Goal: Transaction & Acquisition: Purchase product/service

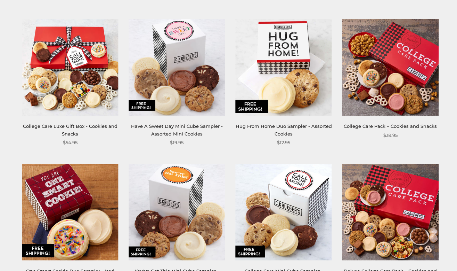
scroll to position [286, 0]
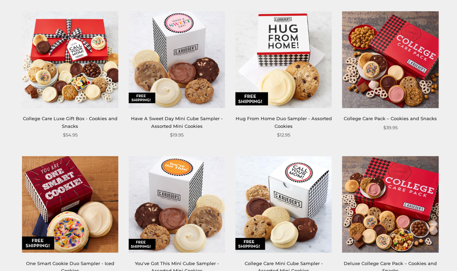
click at [370, 116] on link "College Care Pack – Cookies and Snacks" at bounding box center [390, 118] width 93 height 6
click at [378, 194] on img at bounding box center [391, 204] width 96 height 96
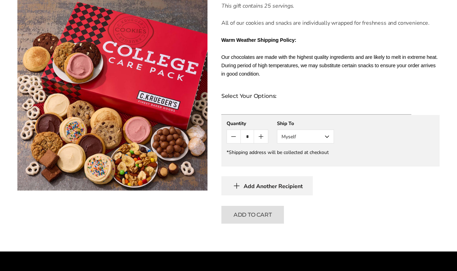
scroll to position [409, 0]
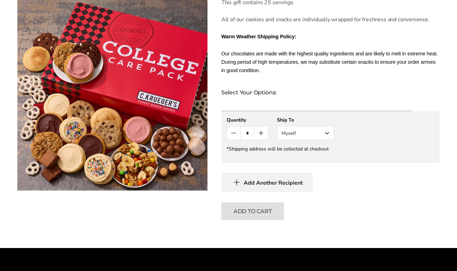
click at [261, 134] on icon "Count plus" at bounding box center [261, 133] width 0 height 4
type input "*"
click at [326, 133] on button "Myself" at bounding box center [305, 133] width 57 height 14
click at [321, 157] on button "Other Recipient" at bounding box center [306, 158] width 56 height 13
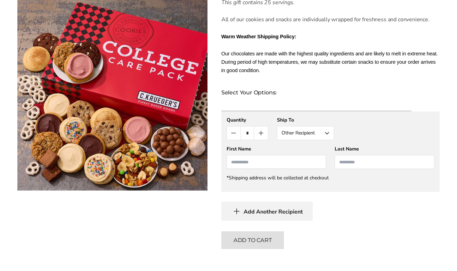
click at [301, 163] on input "First Name" at bounding box center [277, 162] width 100 height 14
type input "******"
type input "*****"
click at [296, 210] on span "Add Another Recipient" at bounding box center [273, 211] width 59 height 7
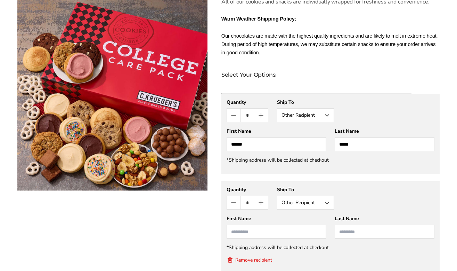
click at [235, 117] on icon "Count minus" at bounding box center [234, 115] width 8 height 8
type input "*"
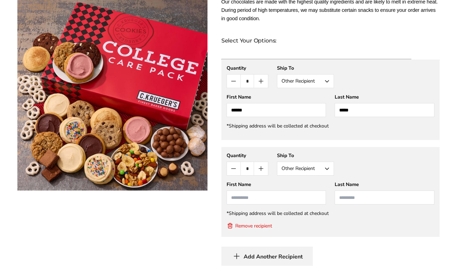
scroll to position [464, 0]
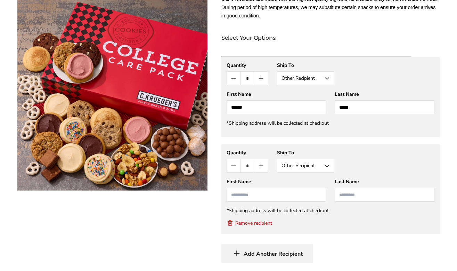
click at [295, 197] on input "First Name" at bounding box center [277, 194] width 100 height 14
type input "*"
type input "*****"
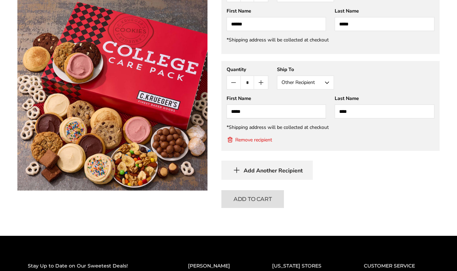
scroll to position [559, 0]
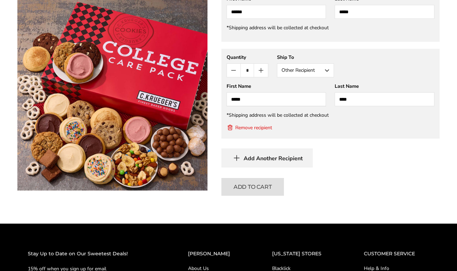
type input "****"
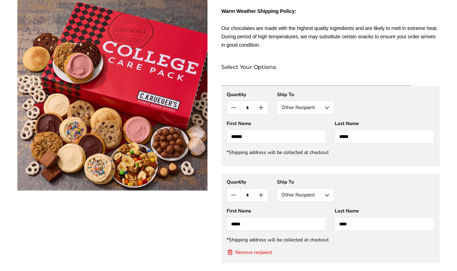
scroll to position [435, 0]
click at [364, 187] on div "**********" at bounding box center [331, 189] width 208 height 23
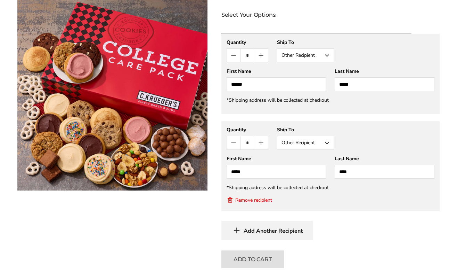
scroll to position [495, 0]
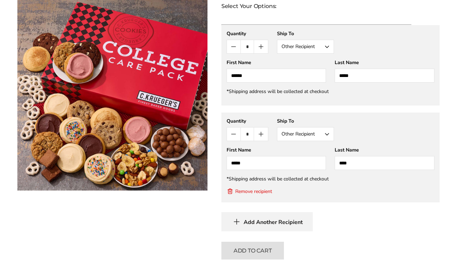
click at [364, 190] on div "Remove recipient" at bounding box center [331, 191] width 208 height 9
click at [263, 42] on icon "Count plus" at bounding box center [261, 46] width 8 height 8
click at [353, 218] on div "Add Another Recipient" at bounding box center [331, 221] width 218 height 19
click at [234, 47] on icon "Count minus" at bounding box center [234, 47] width 4 height 0
type input "*"
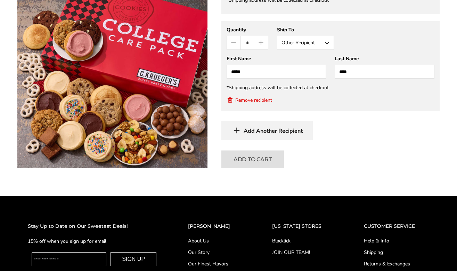
scroll to position [589, 0]
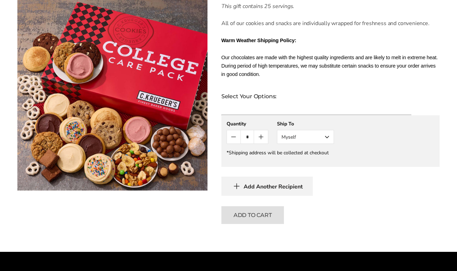
scroll to position [398, 0]
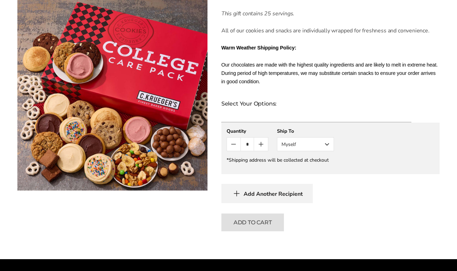
click at [263, 145] on icon "Count plus" at bounding box center [261, 144] width 8 height 8
type input "*"
click at [323, 147] on button "Myself" at bounding box center [305, 144] width 57 height 14
click at [312, 168] on button "Other Recipient" at bounding box center [306, 169] width 56 height 13
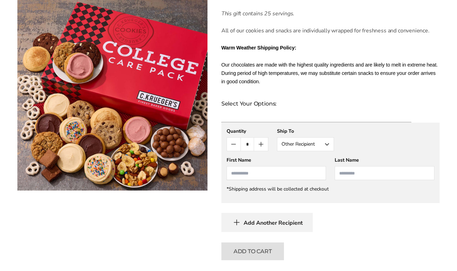
click at [287, 173] on input "First Name" at bounding box center [277, 173] width 100 height 14
type input "******"
type input "*****"
click at [222, 212] on button "Add Another Recipient" at bounding box center [267, 221] width 91 height 19
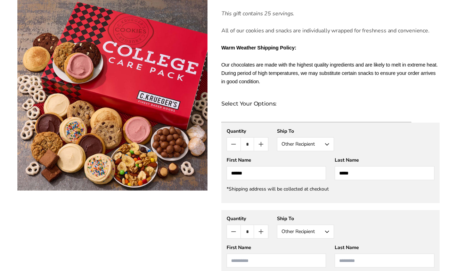
scroll to position [427, 0]
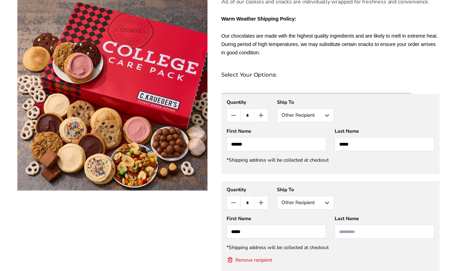
type input "*****"
type input "****"
click at [202, 213] on div at bounding box center [112, 7] width 190 height 639
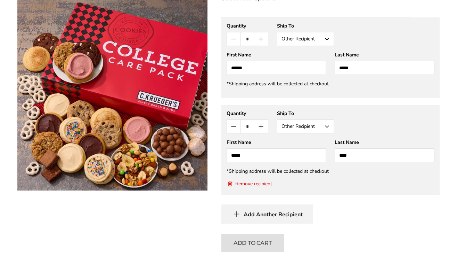
scroll to position [506, 0]
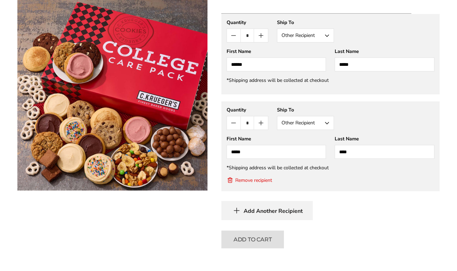
click at [250, 212] on span "Add Another Recipient" at bounding box center [273, 210] width 59 height 7
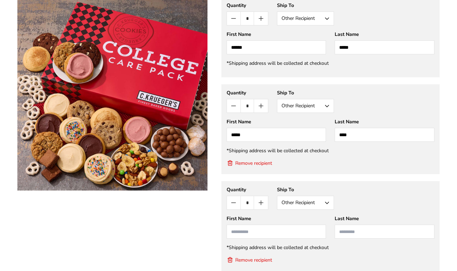
click at [232, 17] on icon "Count minus" at bounding box center [234, 18] width 8 height 8
type input "*"
click at [246, 259] on button "Remove recipient" at bounding box center [250, 259] width 46 height 7
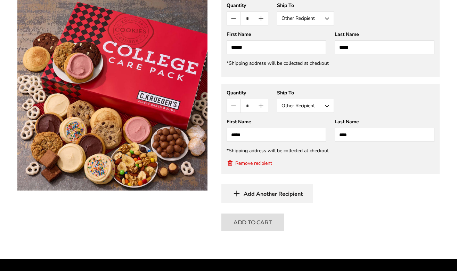
click at [342, 165] on div "Remove recipient" at bounding box center [331, 163] width 208 height 9
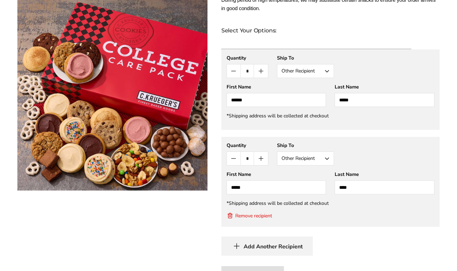
scroll to position [474, 0]
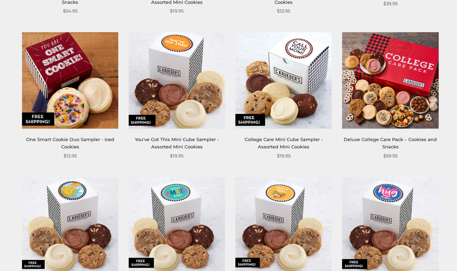
scroll to position [411, 0]
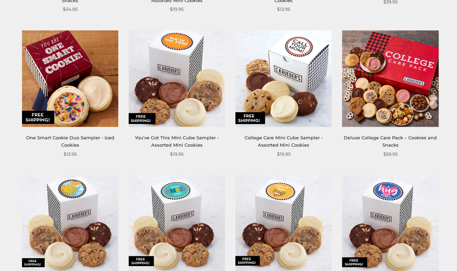
click at [373, 82] on img at bounding box center [391, 78] width 96 height 96
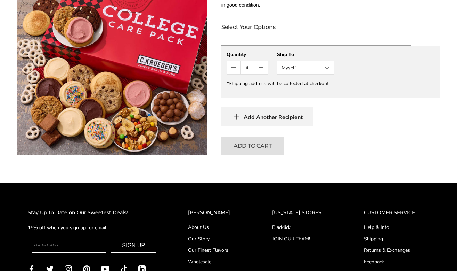
click at [327, 68] on button "Myself" at bounding box center [305, 68] width 57 height 14
click at [312, 93] on button "Other Recipient" at bounding box center [306, 93] width 56 height 13
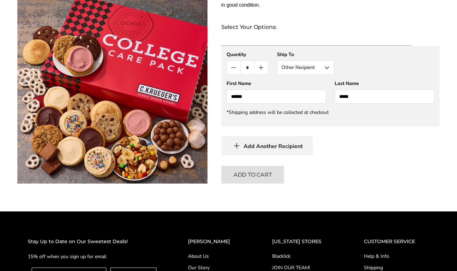
click at [326, 148] on div "Add Another Recipient" at bounding box center [331, 145] width 218 height 19
click at [292, 148] on span "Add Another Recipient" at bounding box center [273, 146] width 59 height 7
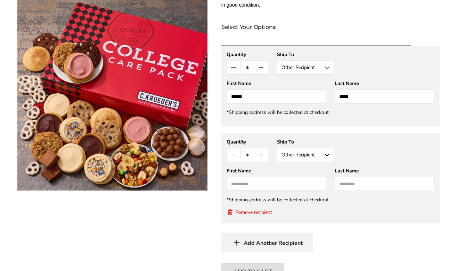
click at [298, 185] on input "First Name" at bounding box center [277, 184] width 100 height 14
type input "*****"
type input "****"
click at [339, 222] on gfm-form "**********" at bounding box center [331, 178] width 218 height 90
click at [331, 238] on div "Add Another Recipient" at bounding box center [331, 242] width 218 height 19
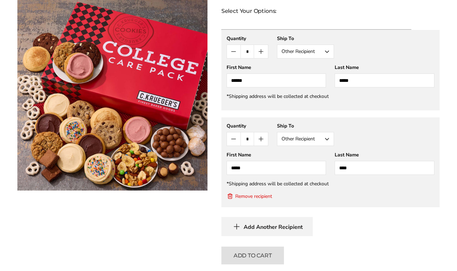
scroll to position [491, 0]
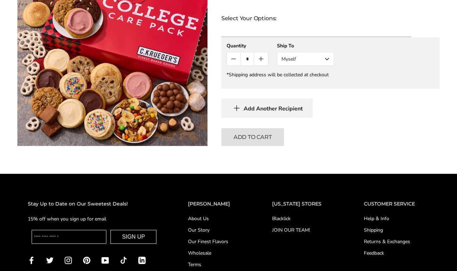
scroll to position [490, 0]
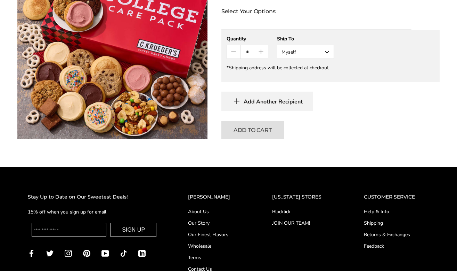
click at [307, 54] on button "Myself" at bounding box center [305, 52] width 57 height 14
click at [299, 77] on button "Other Recipient" at bounding box center [306, 77] width 56 height 13
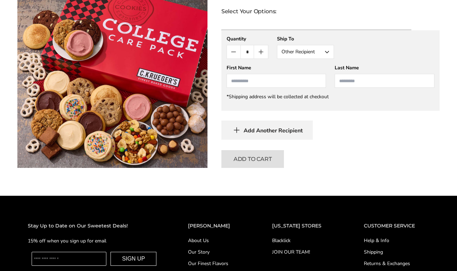
click at [234, 50] on icon "Count minus" at bounding box center [234, 52] width 8 height 8
click at [306, 50] on button "Other Recipient" at bounding box center [305, 52] width 57 height 14
click at [303, 66] on button "Myself" at bounding box center [306, 65] width 56 height 13
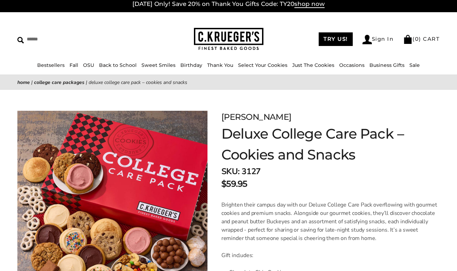
scroll to position [4, 0]
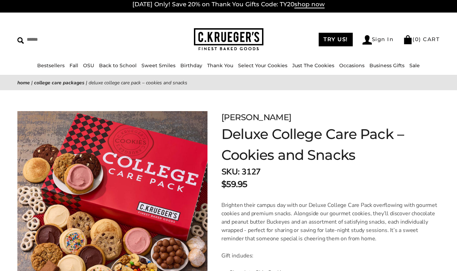
click at [48, 82] on link "College Care Packages" at bounding box center [59, 82] width 50 height 7
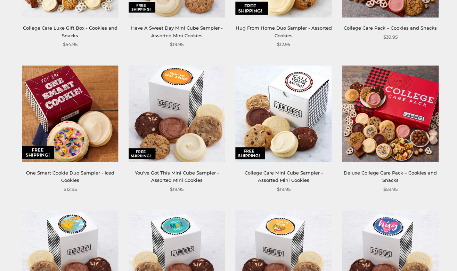
scroll to position [390, 0]
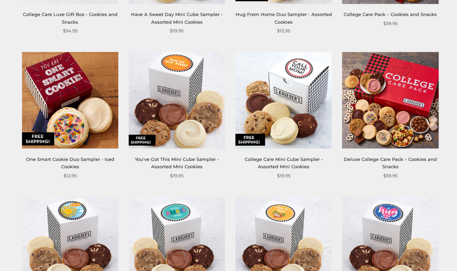
click at [386, 160] on link "Deluxe College Care Pack – Cookies and Snacks" at bounding box center [390, 162] width 93 height 13
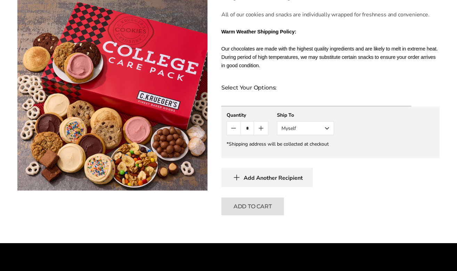
scroll to position [441, 0]
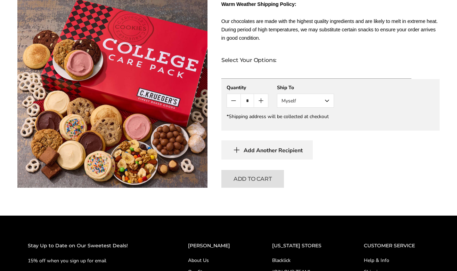
drag, startPoint x: 366, startPoint y: 99, endPoint x: 360, endPoint y: 106, distance: 10.1
click at [360, 106] on div "**********" at bounding box center [331, 95] width 208 height 23
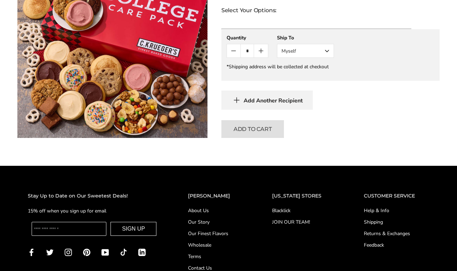
scroll to position [490, 0]
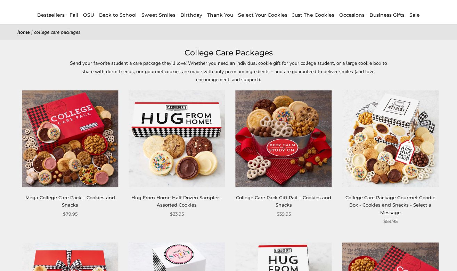
scroll to position [71, 0]
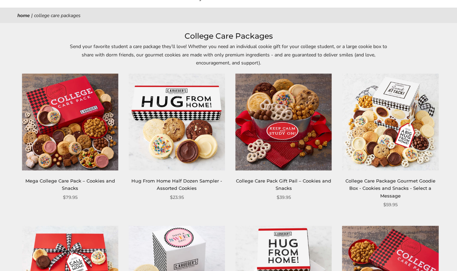
click at [84, 148] on img at bounding box center [70, 122] width 96 height 96
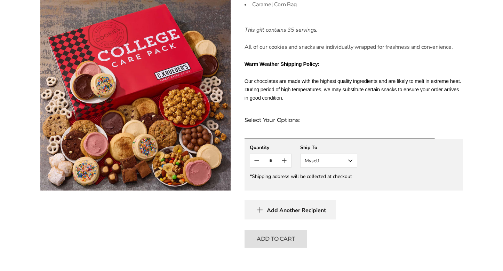
scroll to position [420, 0]
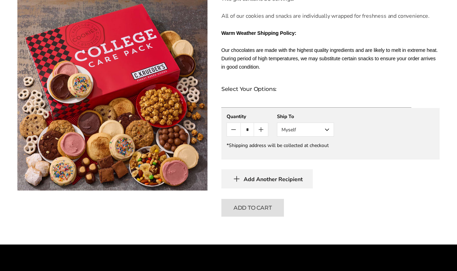
click at [260, 129] on icon "Count plus" at bounding box center [261, 129] width 4 height 0
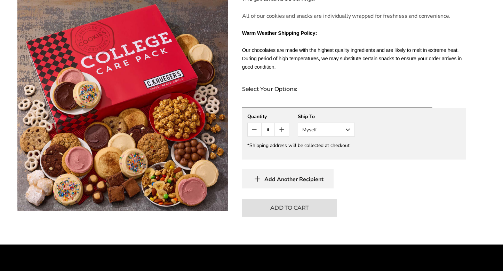
drag, startPoint x: 400, startPoint y: 130, endPoint x: 374, endPoint y: 127, distance: 25.9
click at [374, 127] on gfm-form "**********" at bounding box center [354, 133] width 224 height 51
click at [166, 97] on img at bounding box center [122, 105] width 211 height 211
click at [295, 113] on div "**********" at bounding box center [353, 124] width 213 height 23
click at [351, 125] on button "Myself" at bounding box center [326, 129] width 57 height 14
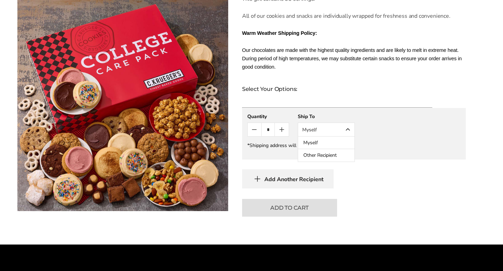
click at [339, 136] on button "Myself" at bounding box center [326, 142] width 56 height 13
click at [292, 176] on button "Add Another Recipient" at bounding box center [287, 178] width 91 height 19
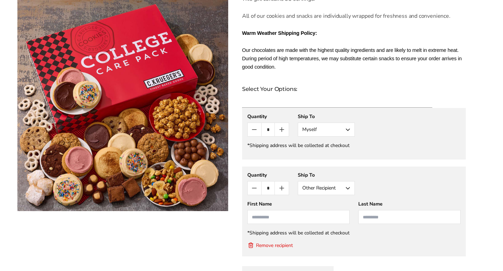
click at [256, 125] on icon "Count minus" at bounding box center [254, 129] width 8 height 8
type input "*"
click at [379, 142] on div "*Shipping address will be collected at checkout" at bounding box center [353, 145] width 213 height 7
click at [338, 122] on button "Myself" at bounding box center [326, 129] width 57 height 14
click at [333, 149] on button "Other Recipient" at bounding box center [326, 155] width 56 height 13
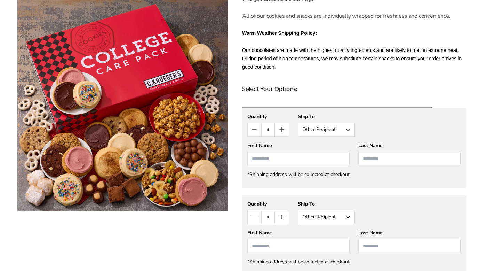
click at [315, 151] on input "First Name" at bounding box center [298, 158] width 102 height 14
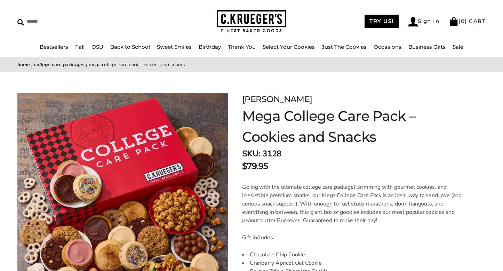
scroll to position [0, 0]
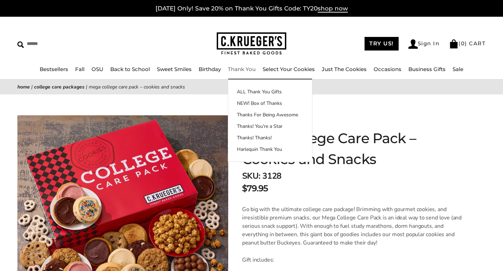
click at [232, 45] on img at bounding box center [252, 43] width 70 height 23
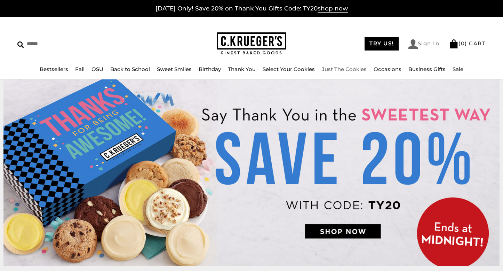
click at [422, 45] on link "Sign In" at bounding box center [423, 43] width 31 height 9
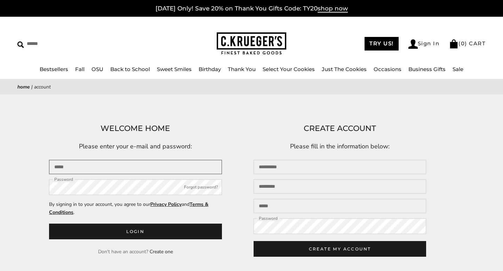
click at [183, 167] on input "Email" at bounding box center [135, 167] width 173 height 14
type input "**********"
click at [111, 188] on div at bounding box center [251, 135] width 503 height 271
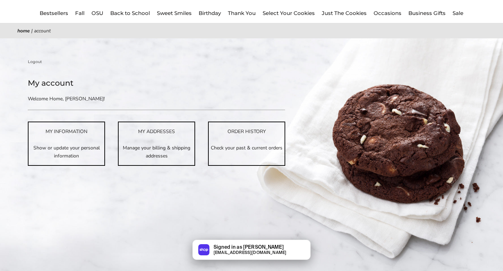
scroll to position [61, 0]
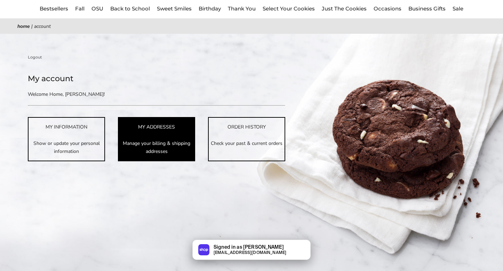
click at [174, 147] on p "Manage your billing & shipping addresses" at bounding box center [157, 147] width 76 height 16
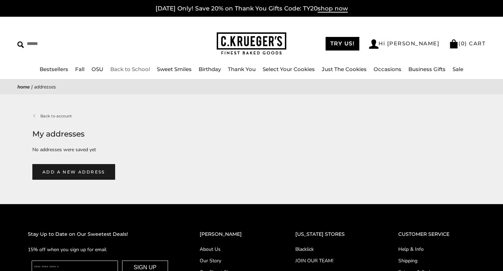
click at [125, 69] on link "Back to School" at bounding box center [130, 69] width 40 height 7
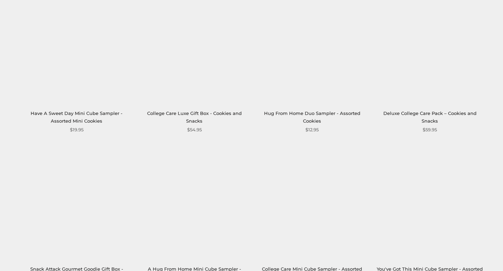
scroll to position [600, 0]
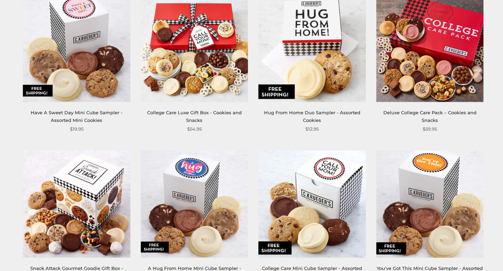
click at [434, 53] on img at bounding box center [429, 48] width 107 height 107
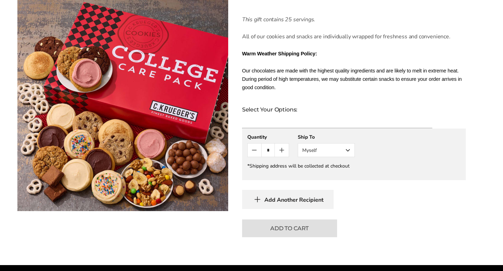
scroll to position [393, 0]
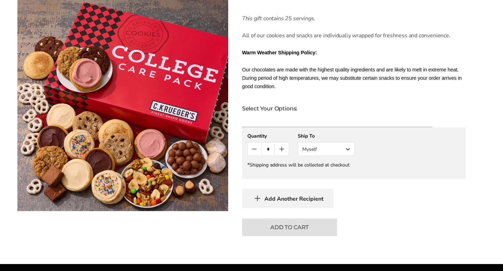
click at [343, 142] on button "Myself" at bounding box center [326, 149] width 57 height 14
click at [331, 168] on button "Other Recipient" at bounding box center [326, 174] width 56 height 13
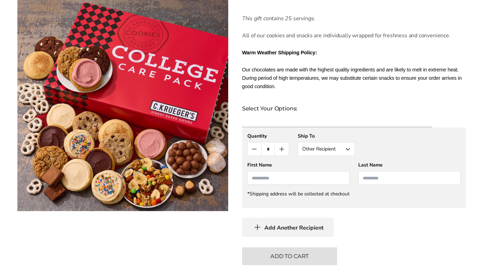
click at [292, 174] on input "First Name" at bounding box center [298, 178] width 102 height 14
type input "******"
type input "*****"
click at [322, 224] on span "Add Another Recipient" at bounding box center [293, 227] width 59 height 7
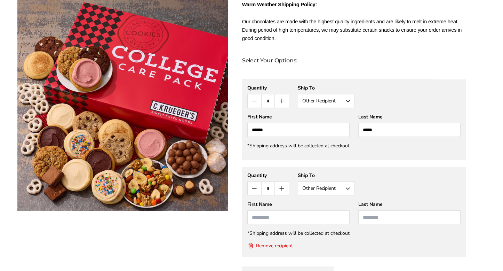
scroll to position [449, 0]
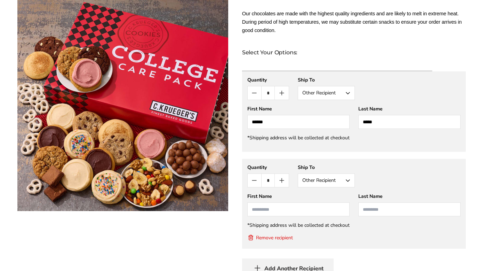
click at [332, 202] on input "First Name" at bounding box center [298, 209] width 102 height 14
type input "*****"
type input "****"
click at [368, 225] on gfm-form "**********" at bounding box center [354, 204] width 224 height 90
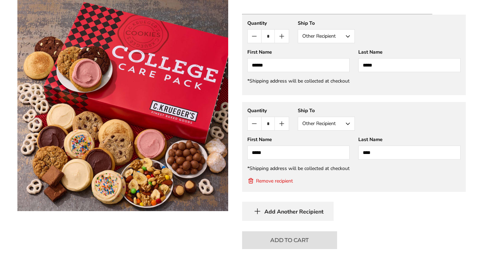
scroll to position [520, 0]
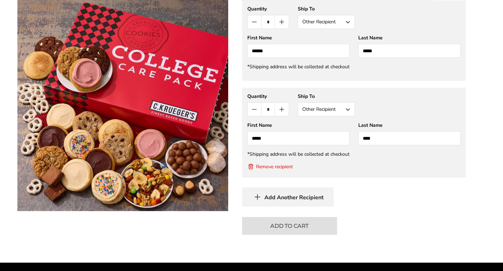
drag, startPoint x: 305, startPoint y: 193, endPoint x: 379, endPoint y: 193, distance: 74.1
click at [379, 193] on div "Add Another Recipient" at bounding box center [354, 196] width 224 height 19
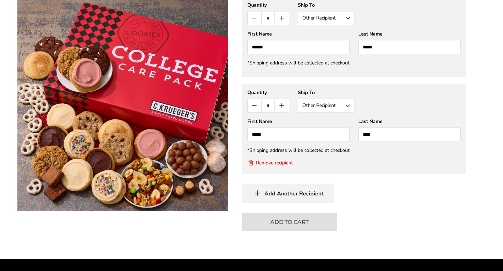
scroll to position [525, 0]
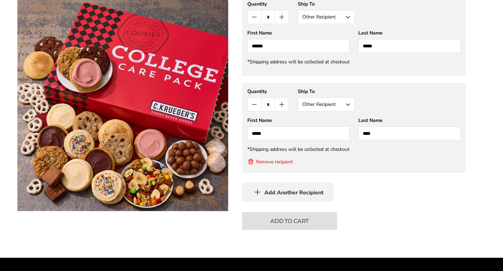
click at [348, 98] on button "Other Recipient" at bounding box center [326, 104] width 57 height 14
click at [335, 111] on button "Myself" at bounding box center [326, 117] width 56 height 13
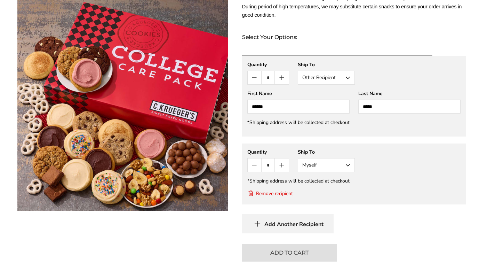
scroll to position [454, 0]
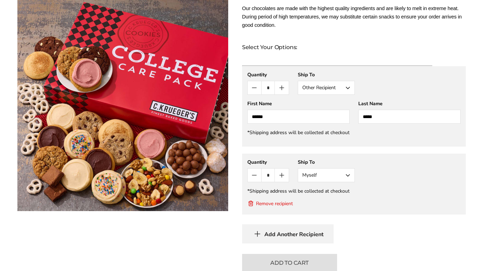
click at [340, 81] on button "Other Recipient" at bounding box center [326, 88] width 57 height 14
click at [329, 95] on button "Myself" at bounding box center [326, 101] width 56 height 13
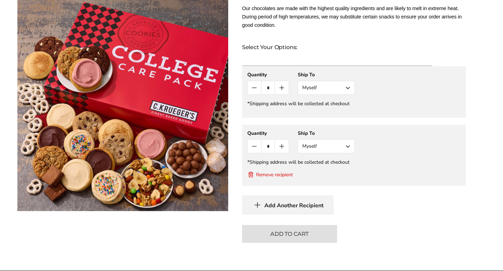
click at [281, 171] on button "Remove recipient" at bounding box center [270, 174] width 46 height 7
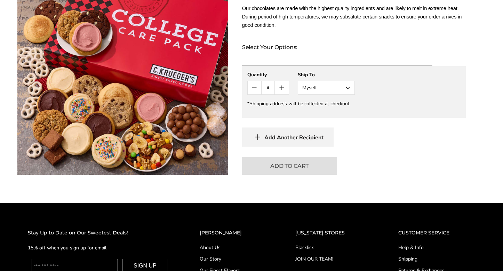
drag, startPoint x: 370, startPoint y: 82, endPoint x: 385, endPoint y: 82, distance: 15.3
click at [385, 82] on div "**********" at bounding box center [353, 82] width 213 height 23
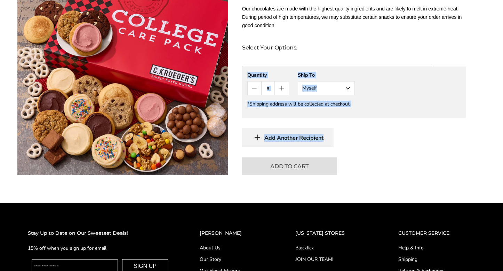
drag, startPoint x: 383, startPoint y: 58, endPoint x: 382, endPoint y: 120, distance: 62.6
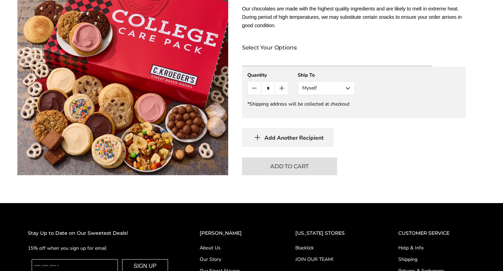
click at [384, 136] on div "Add Another Recipient" at bounding box center [354, 137] width 224 height 19
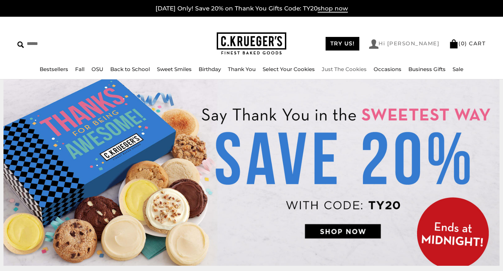
click at [411, 41] on link "Hi [PERSON_NAME]" at bounding box center [404, 43] width 70 height 9
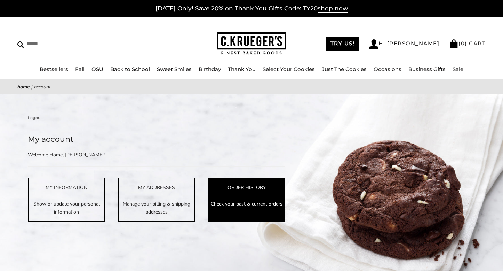
click at [236, 203] on p "Check your past & current orders" at bounding box center [247, 204] width 76 height 8
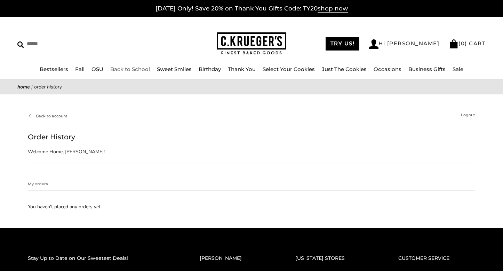
click at [123, 70] on link "Back to School" at bounding box center [130, 69] width 40 height 7
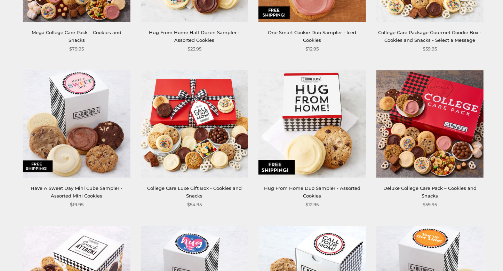
scroll to position [535, 0]
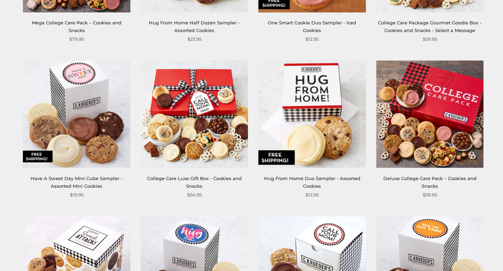
click at [428, 178] on link "Deluxe College Care Pack – Cookies and Snacks" at bounding box center [429, 181] width 93 height 13
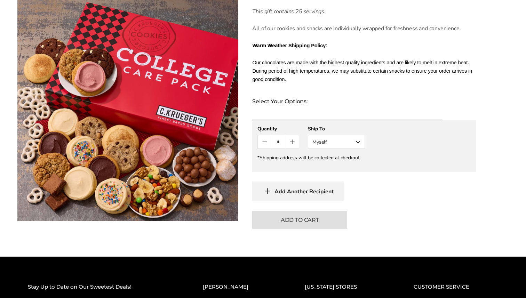
scroll to position [370, 0]
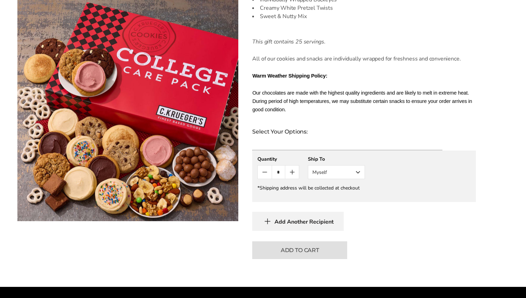
click at [293, 168] on icon "Count plus" at bounding box center [292, 172] width 8 height 8
click at [264, 168] on icon "Count minus" at bounding box center [264, 172] width 8 height 8
type input "*"
click at [322, 165] on button "Myself" at bounding box center [336, 172] width 57 height 14
click at [328, 192] on button "Other Recipient" at bounding box center [336, 198] width 56 height 13
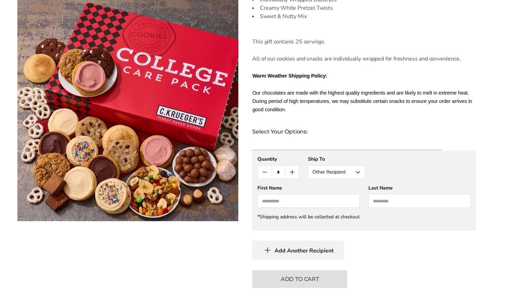
click at [324, 194] on input "First Name" at bounding box center [308, 201] width 102 height 14
type input "******"
type input "*****"
click at [376, 241] on div "Add Another Recipient" at bounding box center [364, 250] width 224 height 19
drag, startPoint x: 358, startPoint y: 141, endPoint x: 389, endPoint y: 139, distance: 31.0
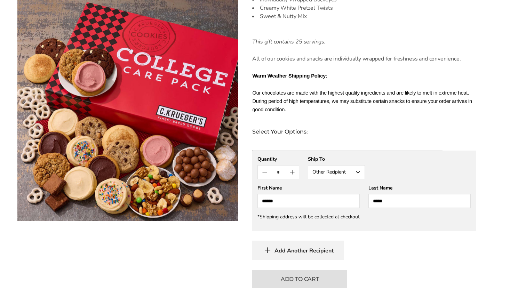
click at [389, 143] on div at bounding box center [364, 146] width 224 height 7
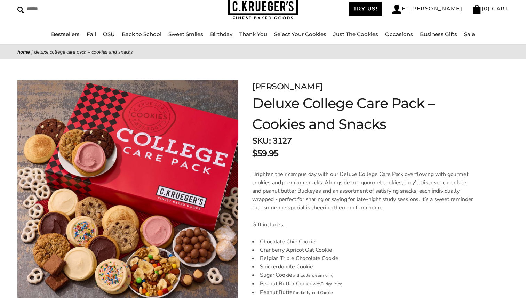
scroll to position [0, 0]
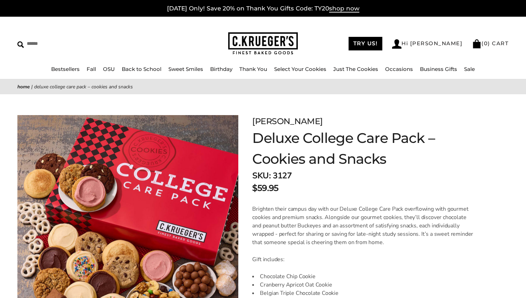
click at [252, 42] on img at bounding box center [263, 43] width 70 height 23
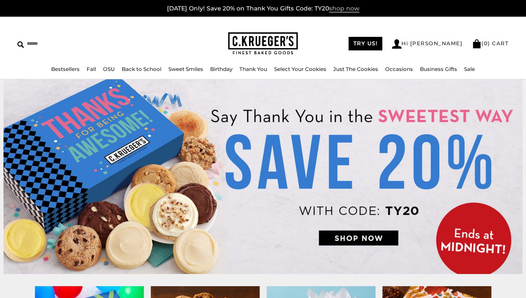
click at [343, 9] on span "shop now" at bounding box center [344, 9] width 30 height 8
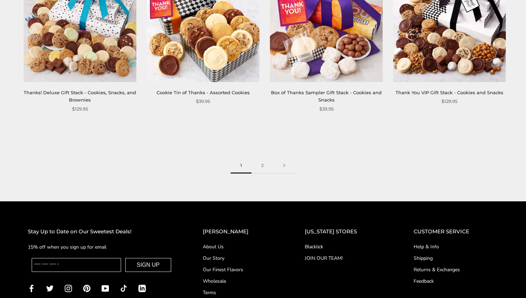
scroll to position [1018, 0]
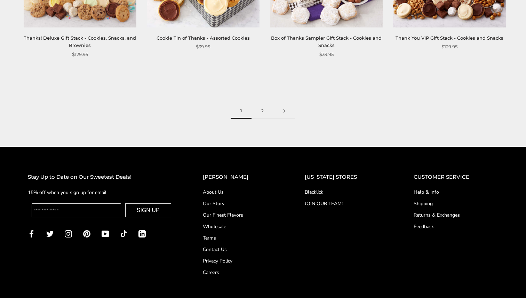
click at [264, 112] on link "2" at bounding box center [262, 111] width 22 height 16
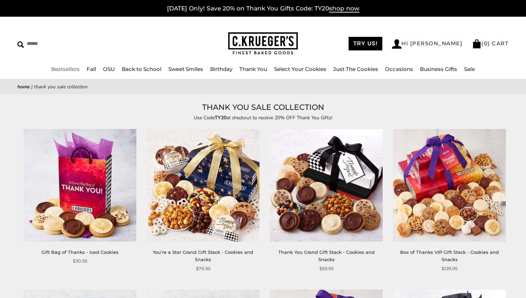
click at [73, 69] on link "Bestsellers" at bounding box center [65, 69] width 29 height 7
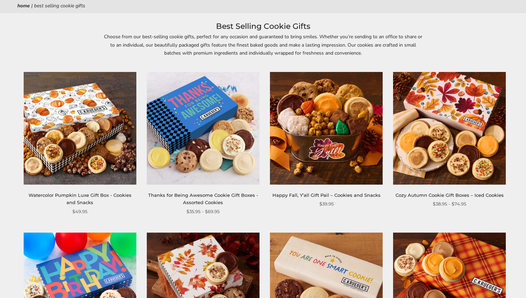
scroll to position [51, 0]
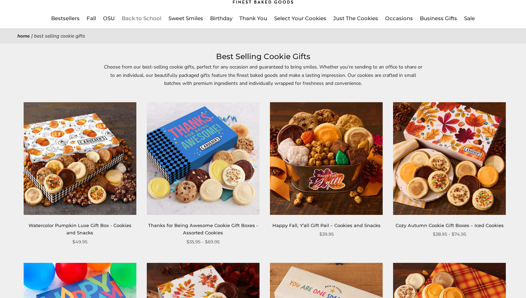
click at [142, 20] on link "Back to School" at bounding box center [142, 18] width 40 height 7
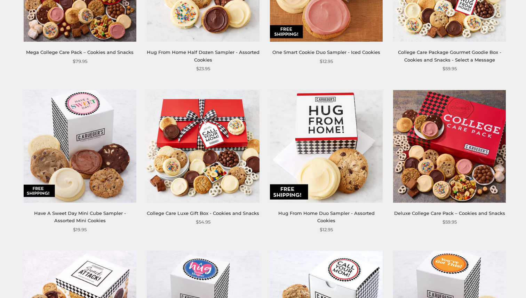
scroll to position [524, 0]
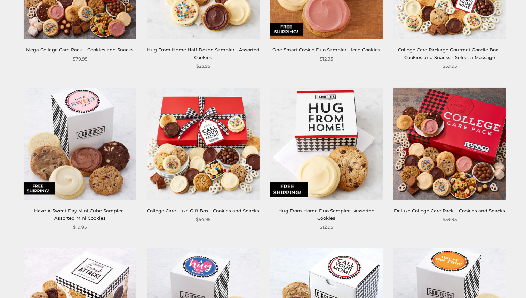
click at [443, 158] on img at bounding box center [449, 144] width 113 height 113
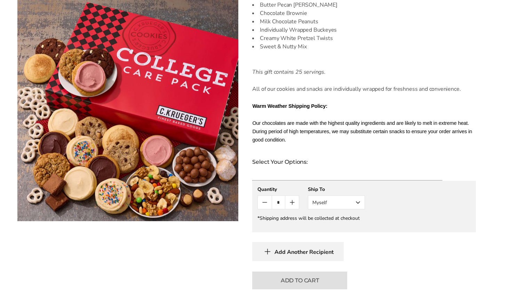
scroll to position [352, 0]
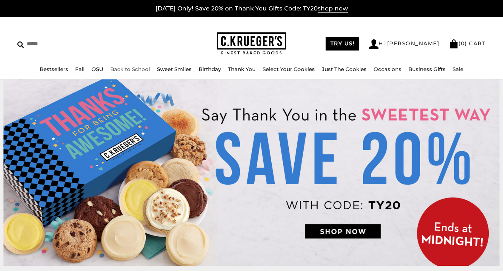
click at [119, 69] on link "Back to School" at bounding box center [130, 69] width 40 height 7
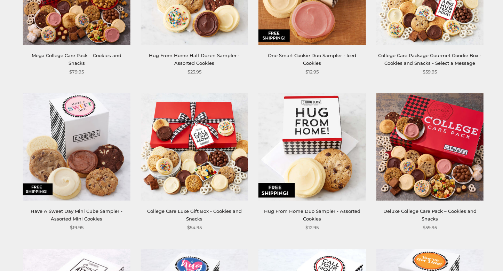
scroll to position [510, 0]
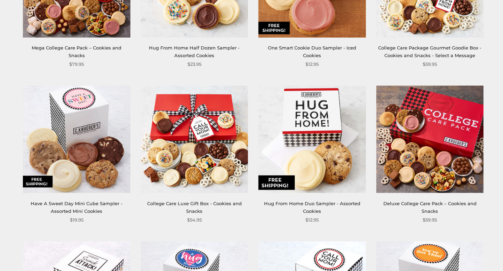
click at [431, 144] on img at bounding box center [429, 139] width 107 height 107
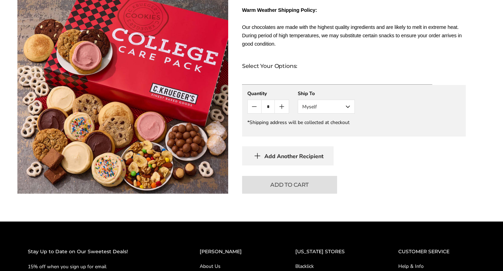
scroll to position [436, 0]
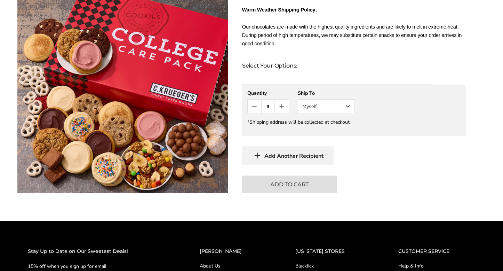
click at [326, 101] on button "Myself" at bounding box center [326, 106] width 57 height 14
click at [323, 126] on button "Other Recipient" at bounding box center [326, 132] width 56 height 13
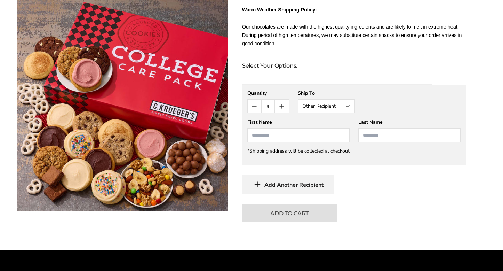
click at [271, 131] on input "First Name" at bounding box center [298, 135] width 102 height 14
type input "*****"
type input "****"
click at [287, 147] on div "*Shipping address will be collected at checkout" at bounding box center [353, 150] width 213 height 7
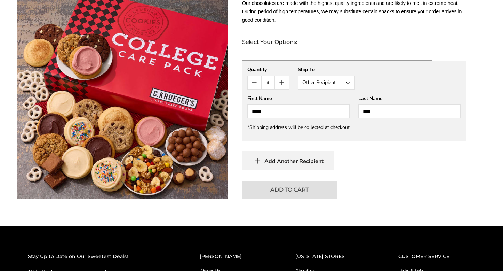
scroll to position [459, 0]
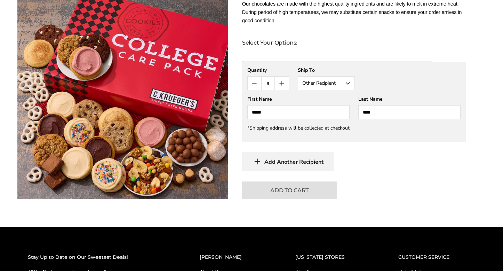
click at [284, 96] on div "First Name" at bounding box center [298, 99] width 102 height 7
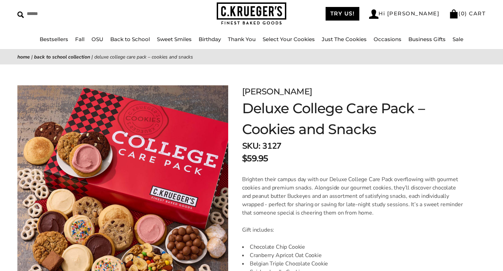
scroll to position [22, 0]
